Goal: Complete application form

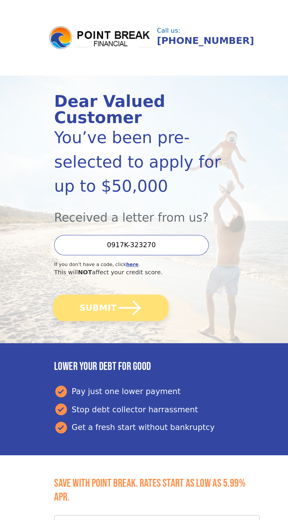
click at [126, 249] on icon "submit" at bounding box center [120, 258] width 21 height 21
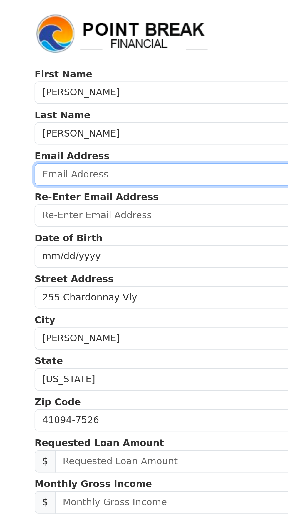
click at [105, 86] on input "email" at bounding box center [144, 87] width 205 height 11
type input "racyn27@gmail.com"
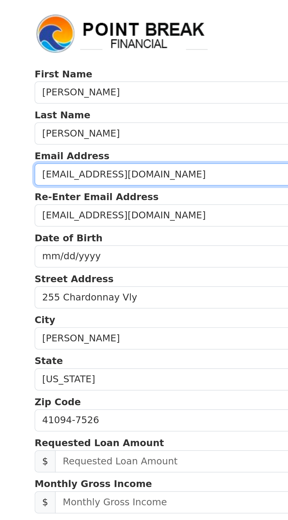
type input "(859) 250-6630"
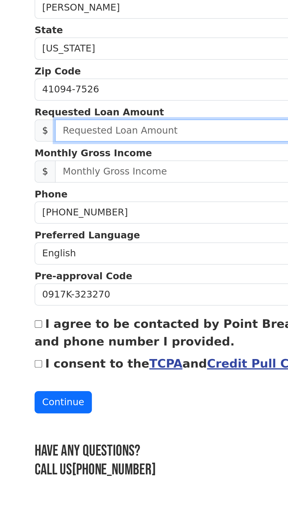
click at [126, 231] on input "text" at bounding box center [149, 231] width 194 height 11
type input "50,000.00"
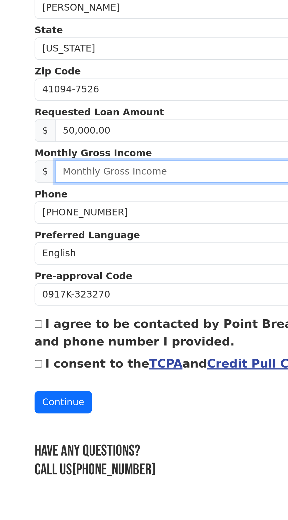
click at [117, 249] on input "text" at bounding box center [149, 252] width 194 height 11
type input "14,000.00"
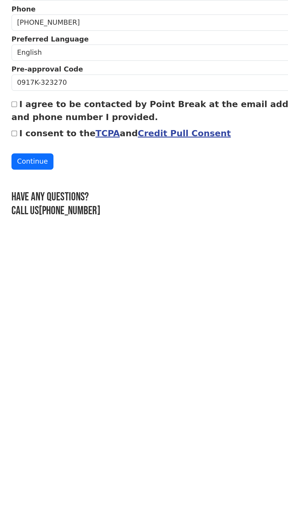
click at [44, 327] on input "I agree to be contacted by Point Break at the email address and phone number I …" at bounding box center [44, 329] width 4 height 4
checkbox input "true"
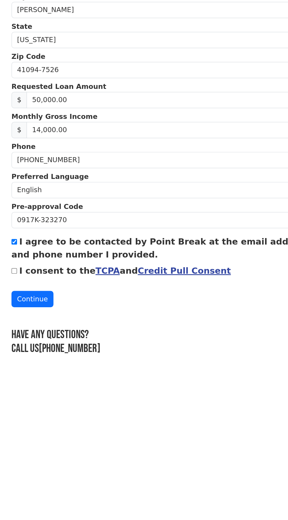
click at [44, 347] on input "I consent to the TCPA and Credit Pull Consent" at bounding box center [44, 349] width 4 height 4
checkbox input "true"
click at [56, 365] on button "Continue" at bounding box center [56, 368] width 29 height 11
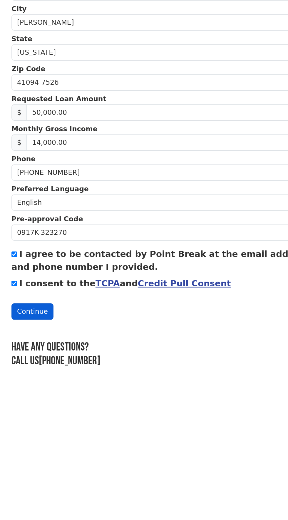
click at [55, 376] on button "Continue" at bounding box center [56, 376] width 29 height 11
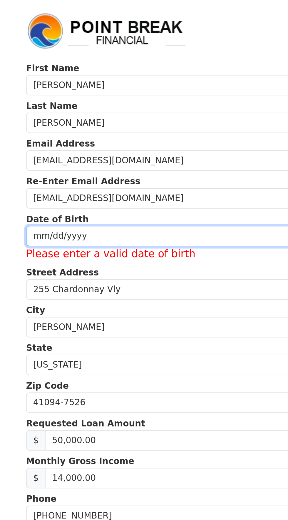
click at [119, 123] on input "date" at bounding box center [144, 128] width 205 height 11
click at [99, 132] on input "date" at bounding box center [144, 128] width 205 height 11
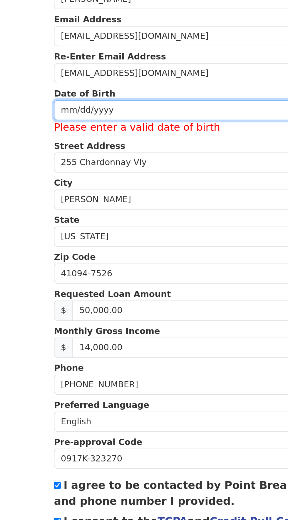
click at [99, 126] on input "date" at bounding box center [144, 128] width 205 height 11
type input "1972-07-28"
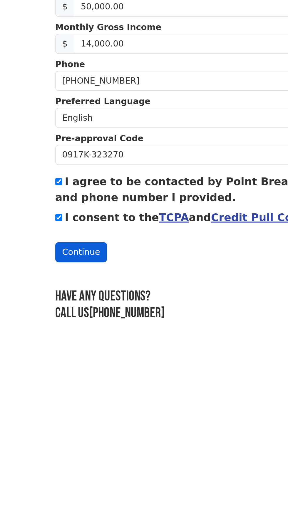
click at [59, 367] on button "Continue" at bounding box center [56, 368] width 29 height 11
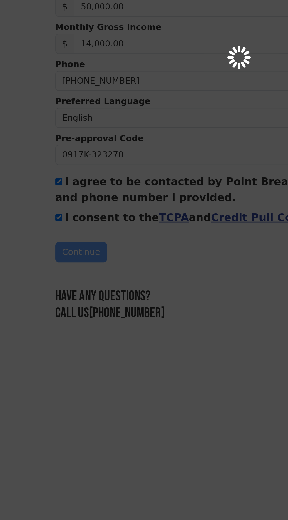
scroll to position [5, 0]
